Goal: Go to known website: Access a specific website the user already knows

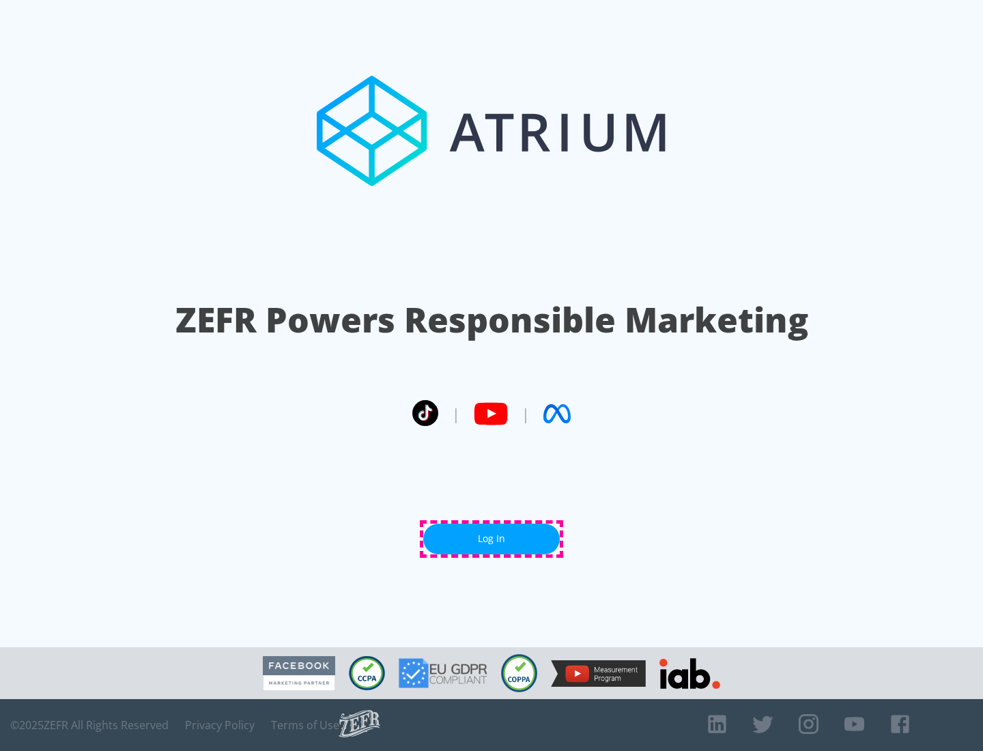
click at [491, 539] on link "Log In" at bounding box center [491, 539] width 137 height 31
